Goal: Task Accomplishment & Management: Use online tool/utility

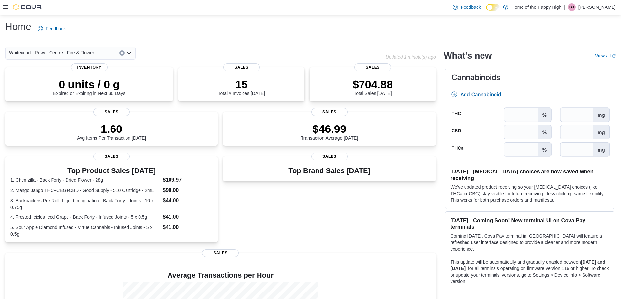
click at [7, 5] on icon at bounding box center [5, 7] width 5 height 5
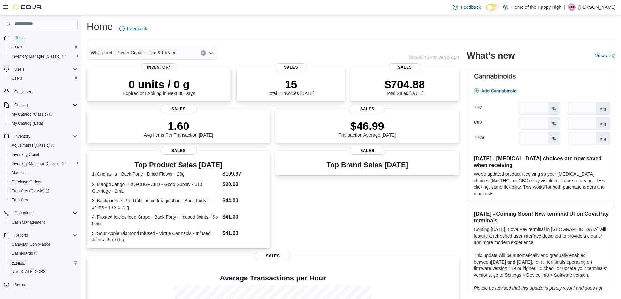
click at [22, 262] on span "Reports" at bounding box center [19, 262] width 14 height 5
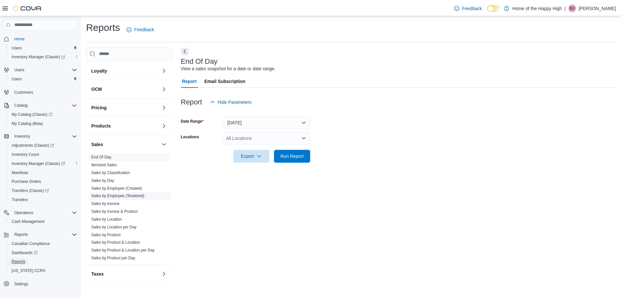
scroll to position [182, 0]
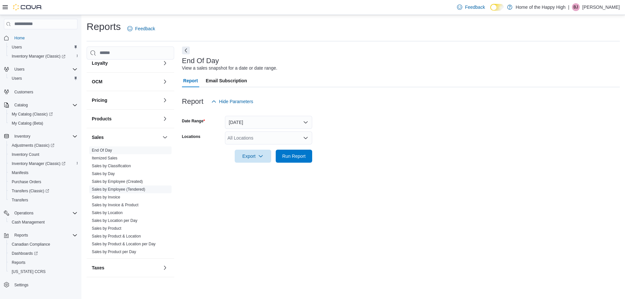
click at [122, 189] on link "Sales by Employee (Tendered)" at bounding box center [118, 189] width 53 height 5
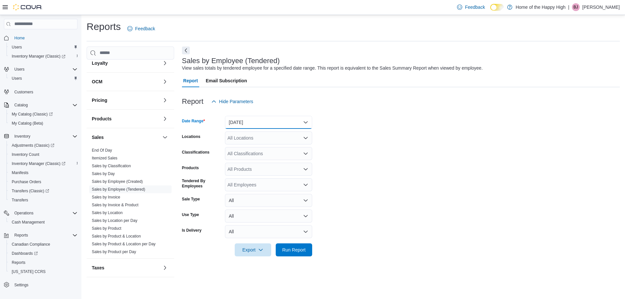
click at [255, 124] on button "[DATE]" at bounding box center [268, 122] width 87 height 13
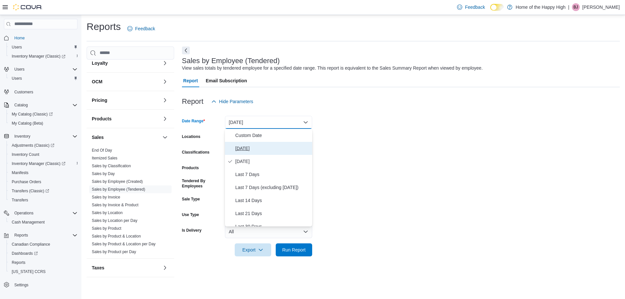
click at [239, 149] on span "[DATE]" at bounding box center [273, 149] width 74 height 8
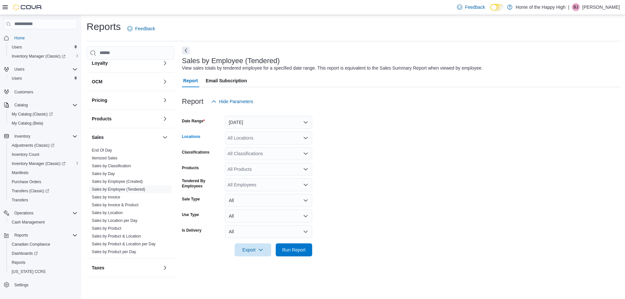
click at [245, 136] on div "All Locations" at bounding box center [268, 138] width 87 height 13
type input "**"
click at [294, 149] on span "Whitecourt - Power Centre - Fire & Flower" at bounding box center [294, 149] width 85 height 7
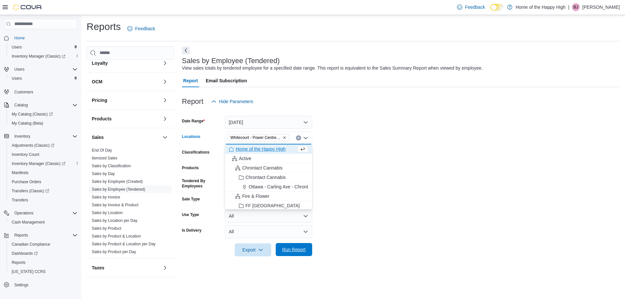
click at [295, 252] on span "Run Report" at bounding box center [293, 250] width 23 height 7
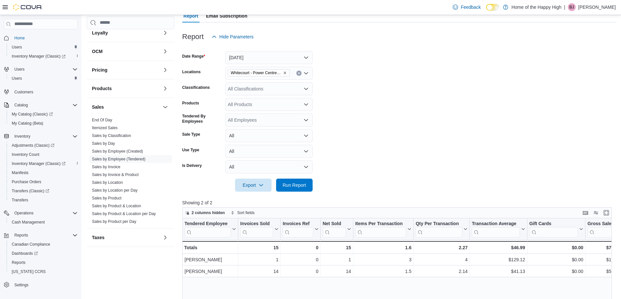
scroll to position [55, 0]
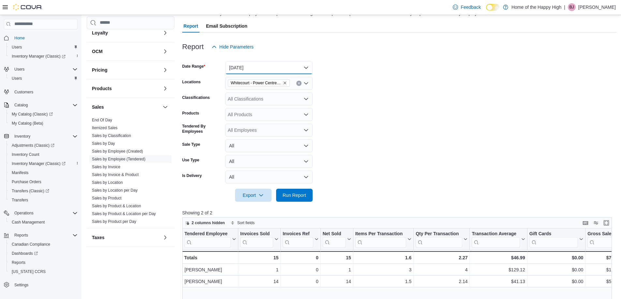
click at [277, 66] on button "[DATE]" at bounding box center [268, 67] width 87 height 13
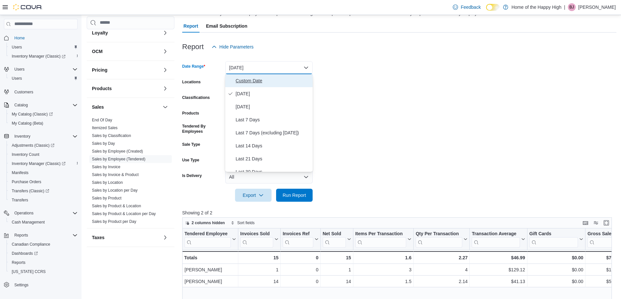
click at [248, 82] on span "Custom Date" at bounding box center [273, 81] width 74 height 8
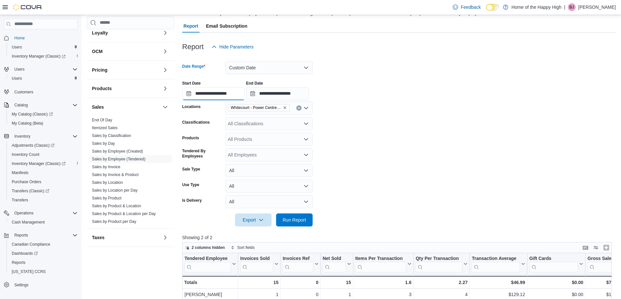
click at [222, 99] on input "**********" at bounding box center [213, 93] width 63 height 13
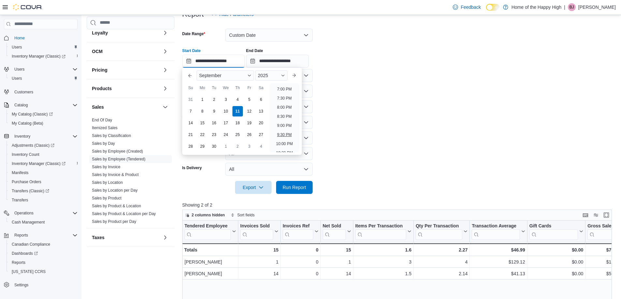
scroll to position [370, 0]
click at [345, 104] on form "**********" at bounding box center [399, 107] width 434 height 173
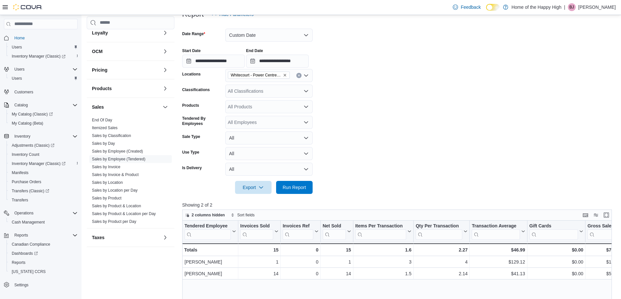
click at [285, 42] on div at bounding box center [399, 42] width 434 height 1
click at [272, 37] on button "Custom Date" at bounding box center [268, 35] width 87 height 13
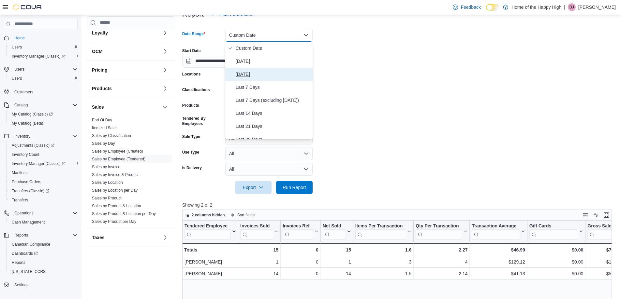
click at [241, 75] on span "[DATE]" at bounding box center [273, 74] width 74 height 8
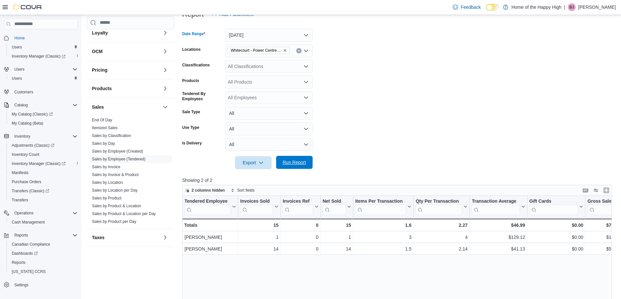
click at [292, 161] on span "Run Report" at bounding box center [293, 162] width 23 height 7
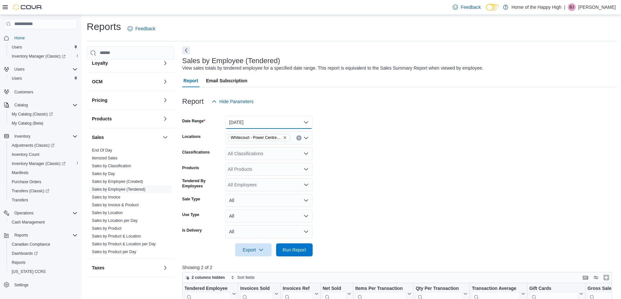
click at [292, 125] on button "[DATE]" at bounding box center [268, 122] width 87 height 13
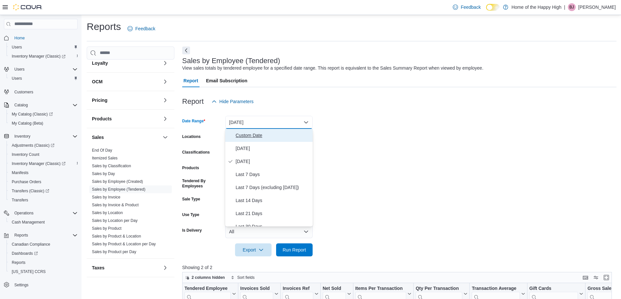
click at [239, 136] on span "Custom Date" at bounding box center [273, 136] width 74 height 8
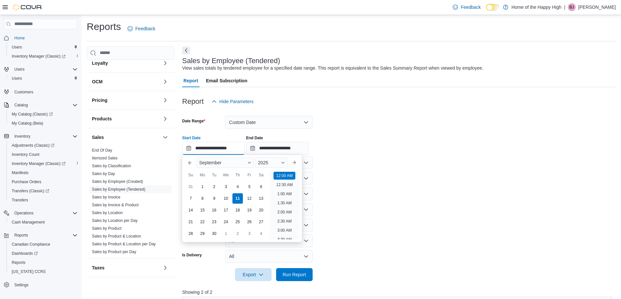
click at [224, 151] on input "**********" at bounding box center [213, 148] width 63 height 13
click at [229, 199] on div "10" at bounding box center [225, 198] width 11 height 11
click at [290, 225] on li "7:00 PM" at bounding box center [284, 228] width 20 height 8
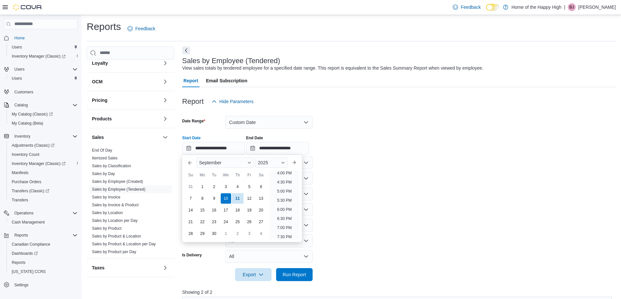
type input "**********"
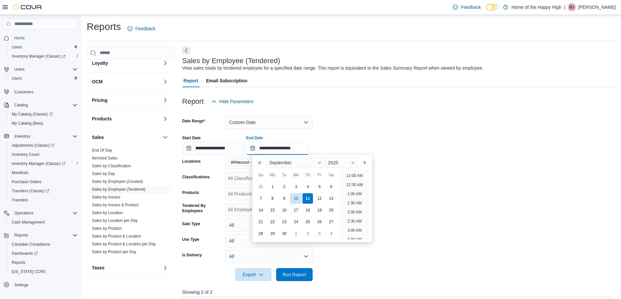
click at [282, 149] on input "**********" at bounding box center [277, 148] width 63 height 13
click at [295, 198] on div "10" at bounding box center [295, 198] width 11 height 11
click at [353, 188] on li "9:00 PM" at bounding box center [354, 189] width 20 height 8
type input "**********"
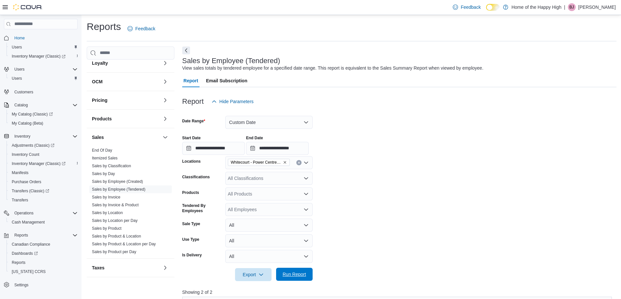
click at [296, 278] on span "Run Report" at bounding box center [294, 274] width 29 height 13
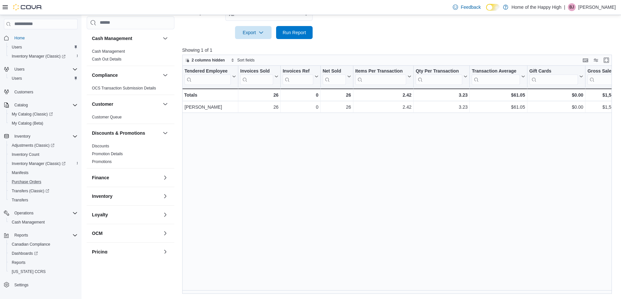
click at [16, 186] on button "Purchase Orders" at bounding box center [44, 182] width 74 height 9
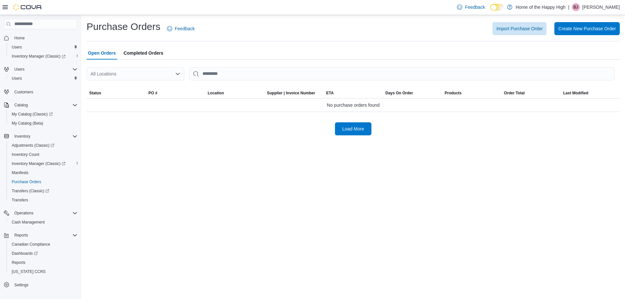
click at [129, 76] on div "All Locations" at bounding box center [136, 73] width 98 height 13
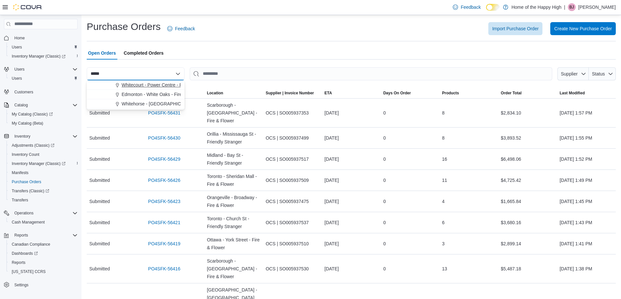
type input "*****"
click at [129, 81] on button "Whitecourt - Power Centre - Fire & Flower" at bounding box center [136, 84] width 98 height 9
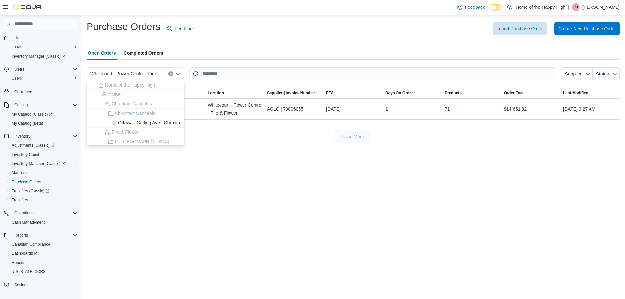
drag, startPoint x: 291, startPoint y: 214, endPoint x: 462, endPoint y: 129, distance: 191.0
click at [292, 212] on div "Purchase Orders Feedback Import Purchase Order Create New Purchase Order Open O…" at bounding box center [353, 157] width 544 height 284
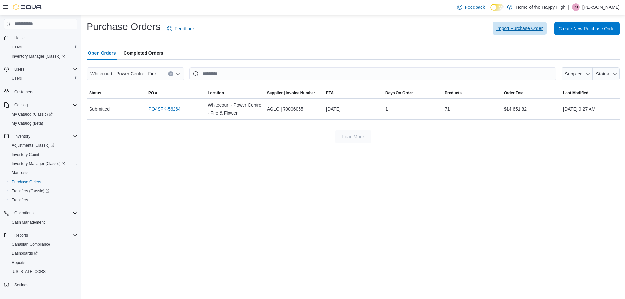
click at [532, 31] on span "Import Purchase Order" at bounding box center [520, 28] width 46 height 7
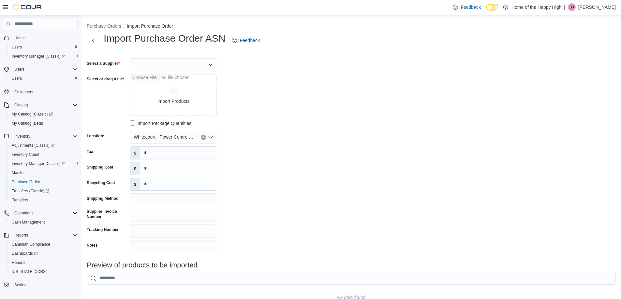
click at [148, 65] on div at bounding box center [173, 64] width 87 height 13
type input "*"
type input "****"
click at [195, 78] on span "Turn ing Point Brands [GEOGRAPHIC_DATA]" at bounding box center [177, 76] width 72 height 7
click at [180, 98] on input "Select or drag a file" at bounding box center [173, 95] width 87 height 42
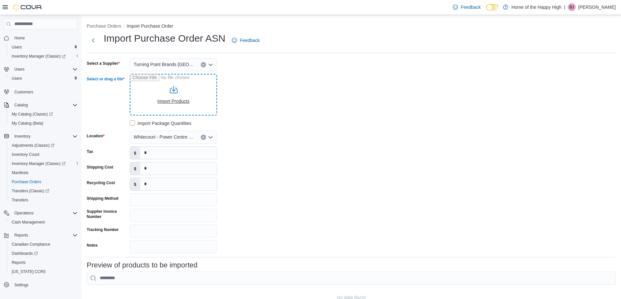
type input "**********"
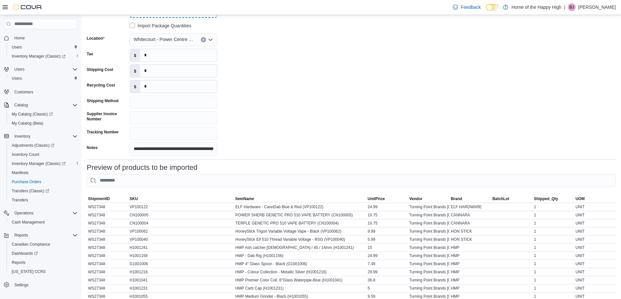
scroll to position [247, 0]
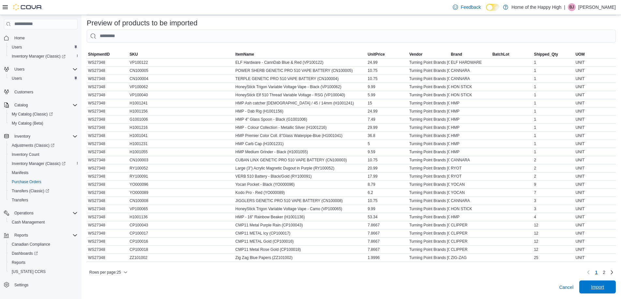
click at [601, 285] on span "Import" at bounding box center [597, 287] width 13 height 7
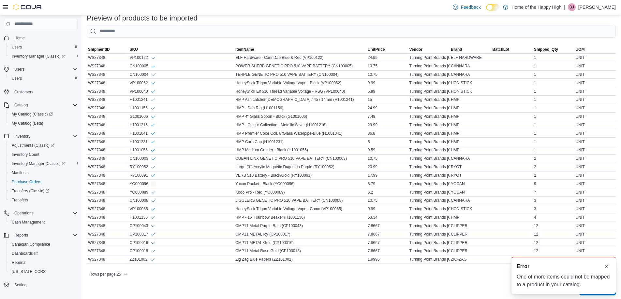
scroll to position [0, 0]
click at [607, 266] on button "Dismiss toast" at bounding box center [606, 267] width 8 height 8
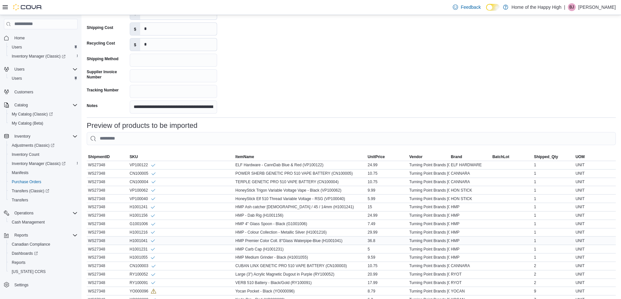
scroll to position [254, 0]
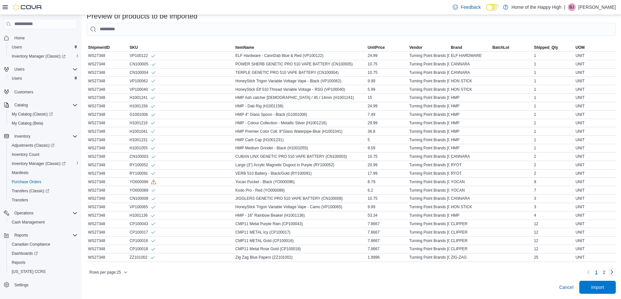
click at [613, 272] on link "Next page" at bounding box center [612, 272] width 8 height 8
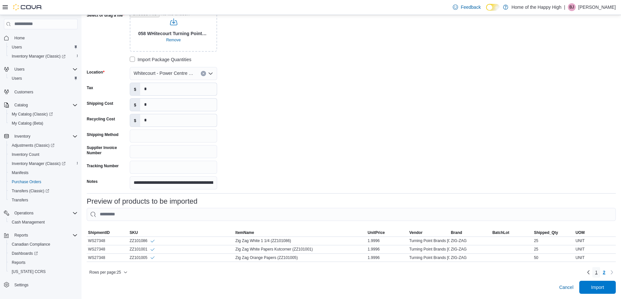
click at [598, 274] on link "1" at bounding box center [596, 272] width 8 height 10
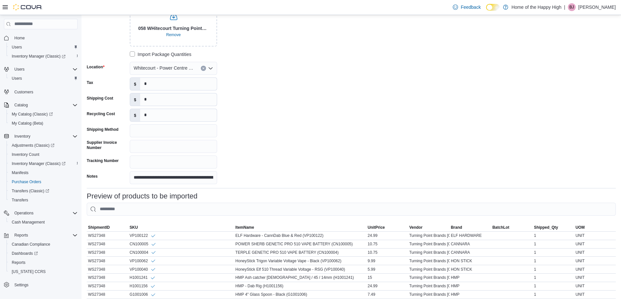
scroll to position [254, 0]
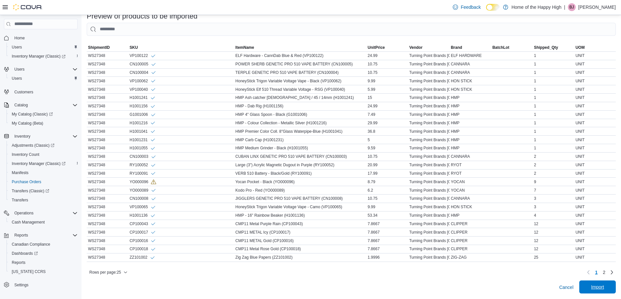
click at [604, 286] on span "Import" at bounding box center [597, 287] width 13 height 7
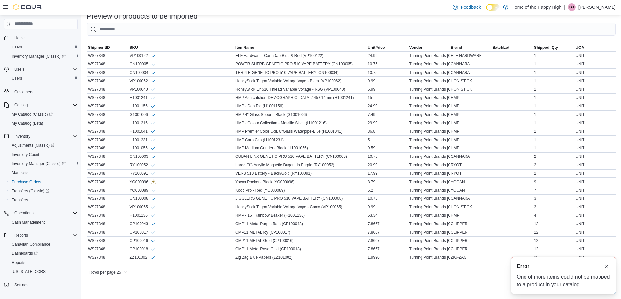
scroll to position [0, 0]
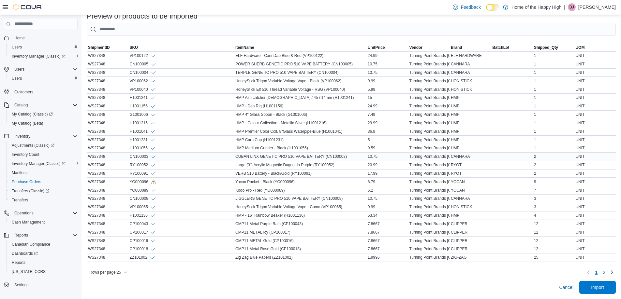
drag, startPoint x: 613, startPoint y: 147, endPoint x: 614, endPoint y: 151, distance: 4.0
click at [613, 150] on tbody "ShipmentID WS27348 SKU VP100122 ItemName ELF Hardware - CannDab Blue & Red (VP1…" at bounding box center [351, 156] width 529 height 210
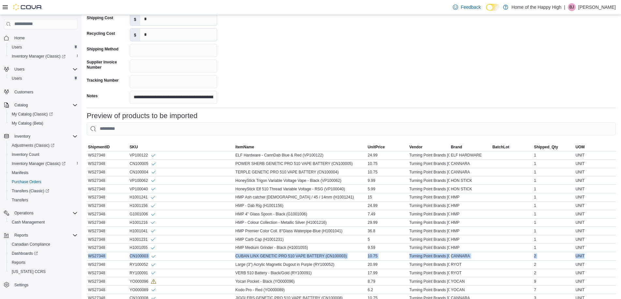
scroll to position [26, 0]
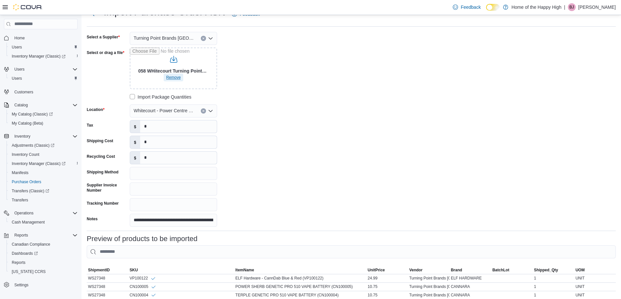
click at [176, 80] on span "Remove" at bounding box center [173, 77] width 15 height 5
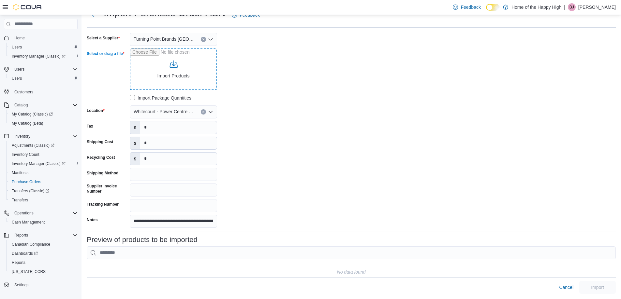
click at [181, 71] on input "Select or drag a file" at bounding box center [173, 70] width 87 height 42
type input "**********"
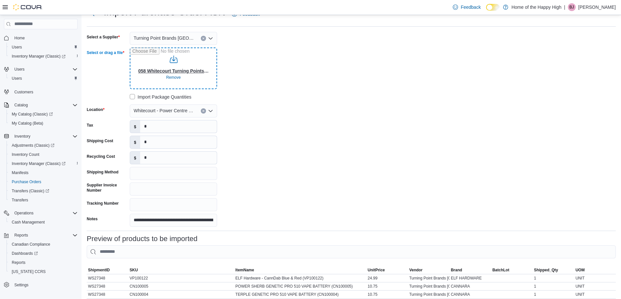
scroll to position [247, 0]
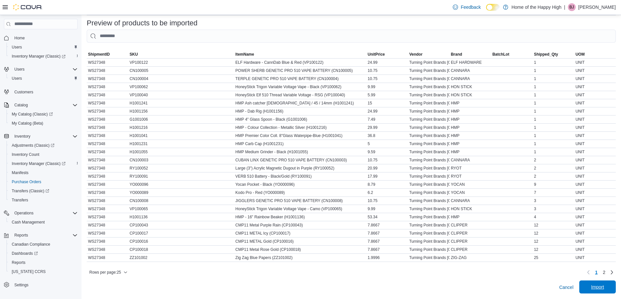
click at [601, 291] on span "Import" at bounding box center [597, 287] width 29 height 13
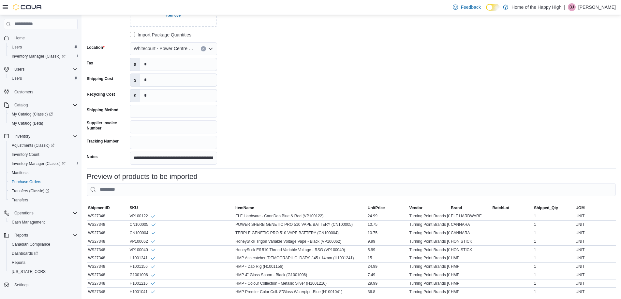
scroll to position [0, 0]
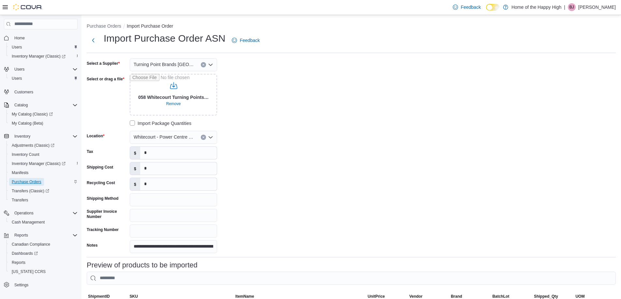
click at [29, 180] on span "Purchase Orders" at bounding box center [27, 182] width 30 height 5
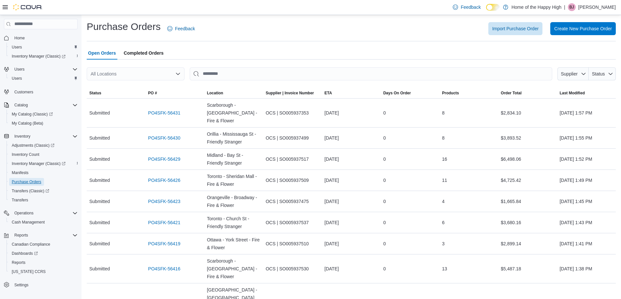
scroll to position [10, 0]
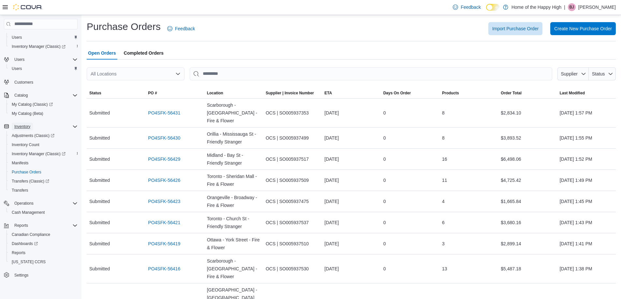
click at [26, 125] on span "Inventory" at bounding box center [22, 126] width 16 height 5
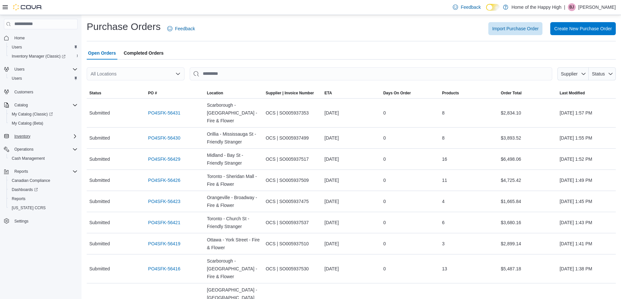
scroll to position [0, 0]
click at [23, 134] on span "Inventory" at bounding box center [22, 136] width 16 height 5
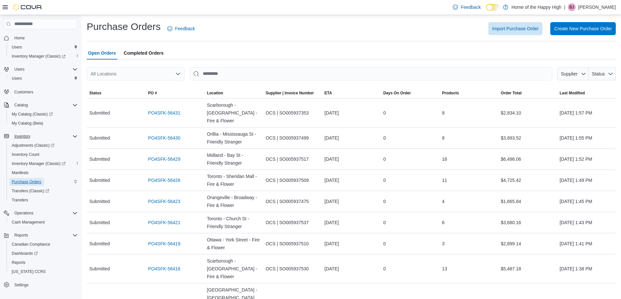
click at [32, 183] on span "Purchase Orders" at bounding box center [27, 182] width 30 height 5
click at [533, 21] on div "Purchase Orders Feedback Import Purchase Order Create New Purchase Order" at bounding box center [351, 28] width 529 height 17
click at [533, 29] on span "Import Purchase Order" at bounding box center [515, 28] width 46 height 7
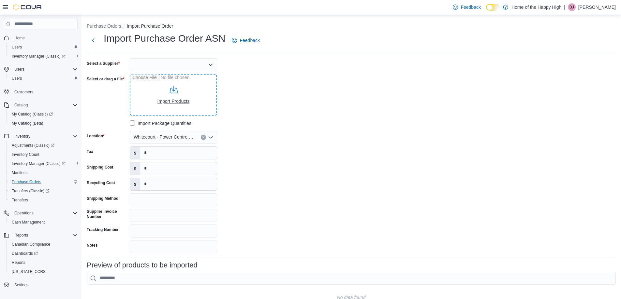
click at [178, 97] on input "Select or drag a file" at bounding box center [173, 95] width 87 height 42
type input "**********"
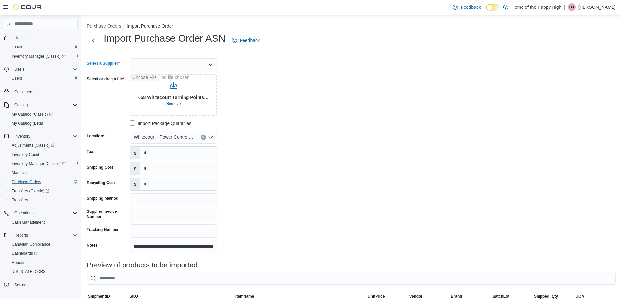
click at [155, 68] on div at bounding box center [173, 64] width 87 height 13
type input "****"
click at [171, 76] on span "Turn ing Point Brands [GEOGRAPHIC_DATA]" at bounding box center [177, 76] width 72 height 7
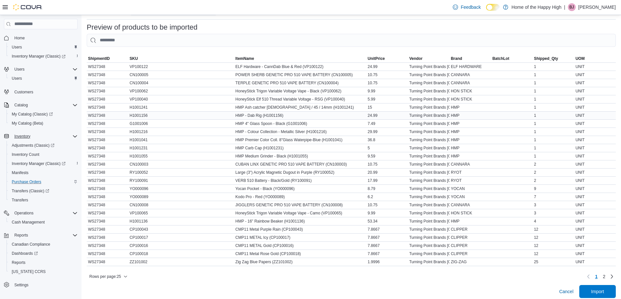
scroll to position [247, 0]
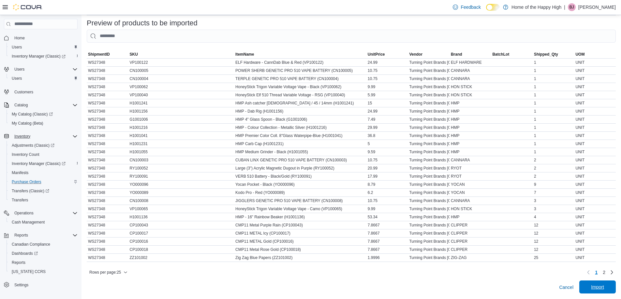
click at [603, 289] on span "Import" at bounding box center [597, 287] width 13 height 7
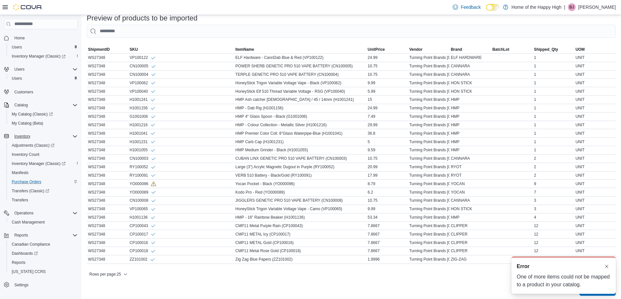
scroll to position [0, 0]
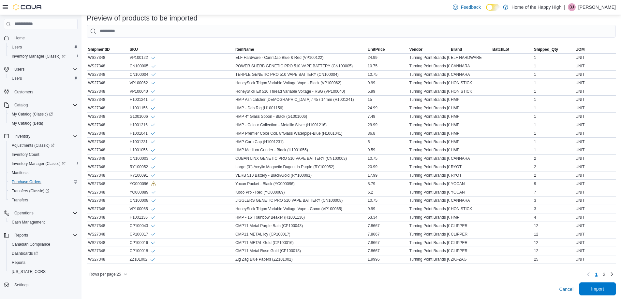
click at [604, 293] on span "Import" at bounding box center [597, 289] width 13 height 7
click at [570, 293] on span "Cancel" at bounding box center [566, 289] width 14 height 7
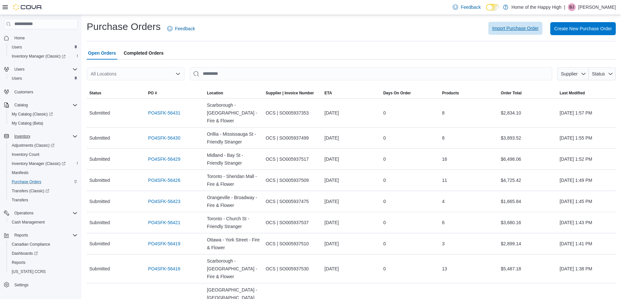
click at [508, 29] on span "Import Purchase Order" at bounding box center [515, 28] width 46 height 7
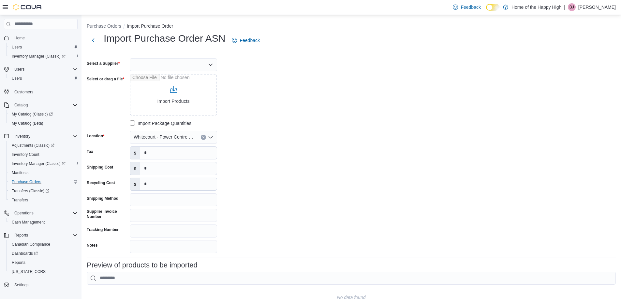
click at [6, 8] on icon at bounding box center [5, 7] width 5 height 5
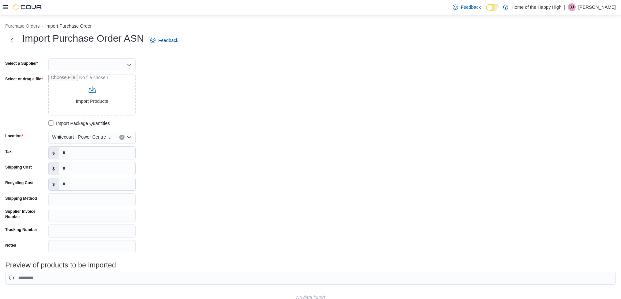
click at [4, 9] on icon at bounding box center [5, 7] width 5 height 5
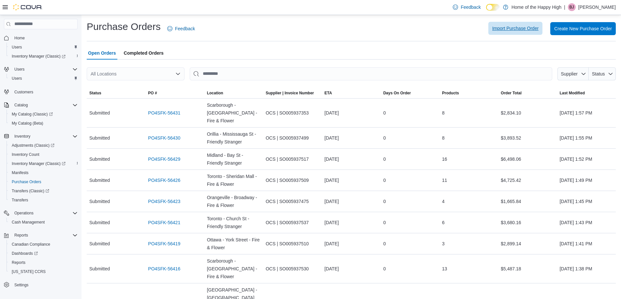
click at [520, 24] on span "Import Purchase Order" at bounding box center [515, 28] width 46 height 13
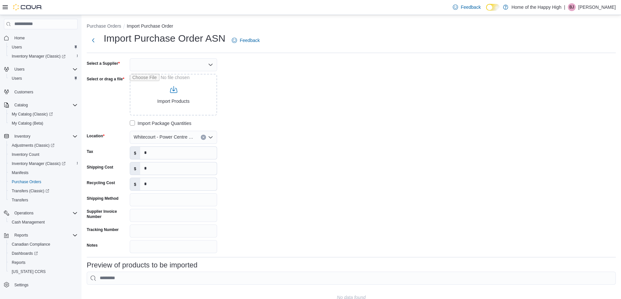
click at [151, 63] on div at bounding box center [173, 64] width 87 height 13
type input "****"
click at [154, 75] on span "Turn ing Point Brands [GEOGRAPHIC_DATA]" at bounding box center [177, 76] width 72 height 7
click at [176, 99] on input "Select or drag a file" at bounding box center [173, 95] width 87 height 42
type input "**********"
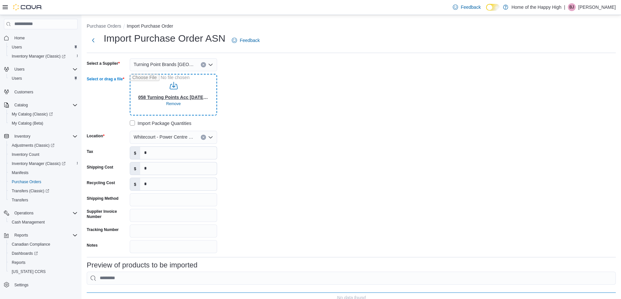
type input "**********"
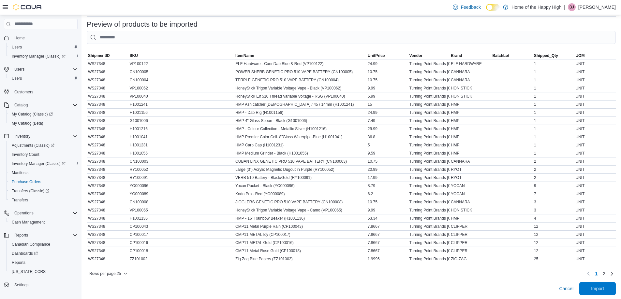
scroll to position [247, 0]
click at [601, 285] on span "Import" at bounding box center [597, 287] width 13 height 7
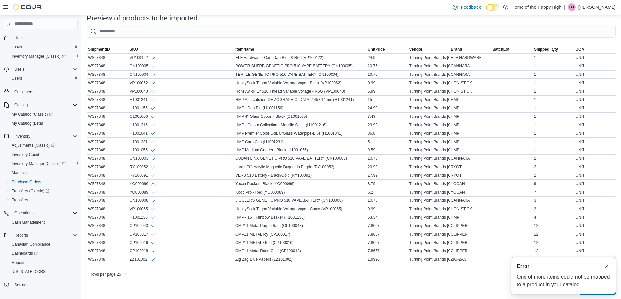
scroll to position [0, 0]
